Goal: Task Accomplishment & Management: Manage account settings

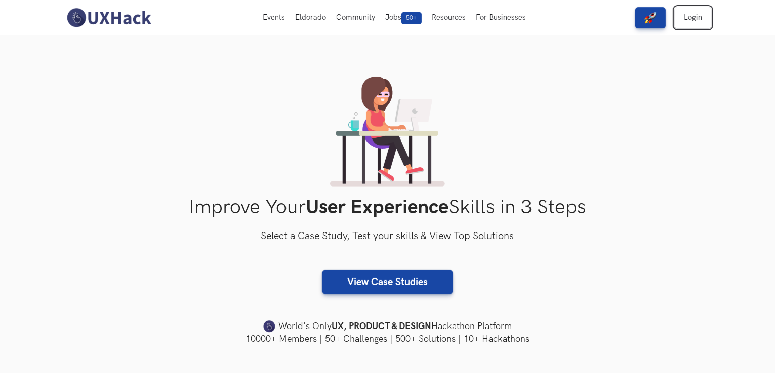
click at [691, 27] on link "Login" at bounding box center [693, 17] width 36 height 21
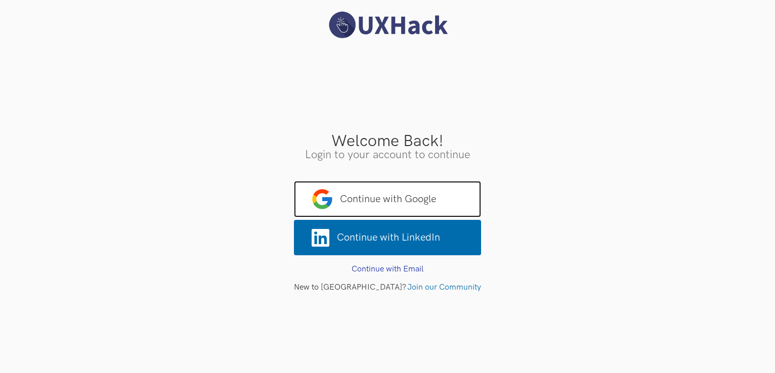
click at [443, 207] on span "Continue with Google" at bounding box center [387, 199] width 187 height 36
